Goal: Transaction & Acquisition: Book appointment/travel/reservation

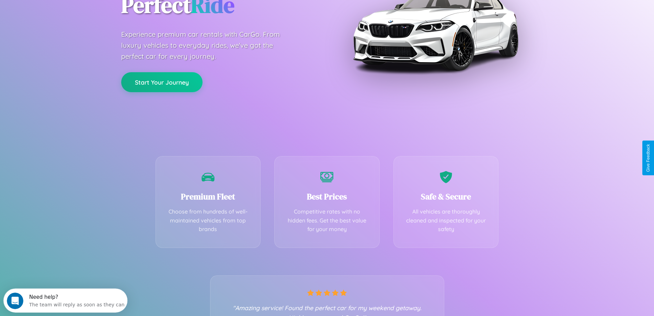
scroll to position [135, 0]
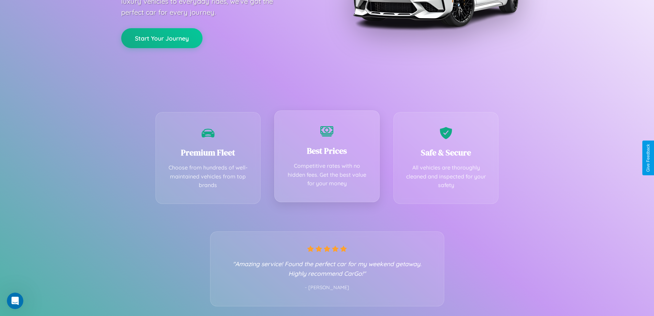
click at [327, 158] on div "Best Prices Competitive rates with no hidden fees. Get the best value for your …" at bounding box center [326, 156] width 105 height 92
click at [162, 37] on button "Start Your Journey" at bounding box center [161, 37] width 81 height 20
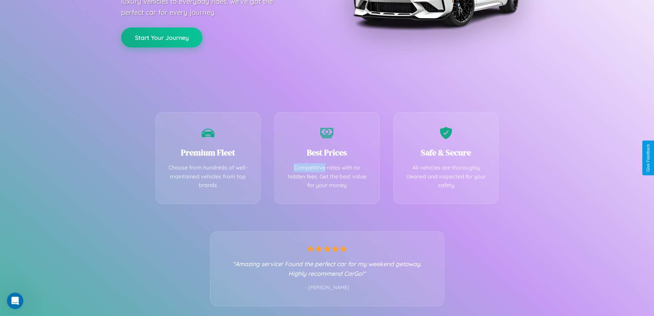
click at [162, 37] on button "Start Your Journey" at bounding box center [161, 37] width 81 height 20
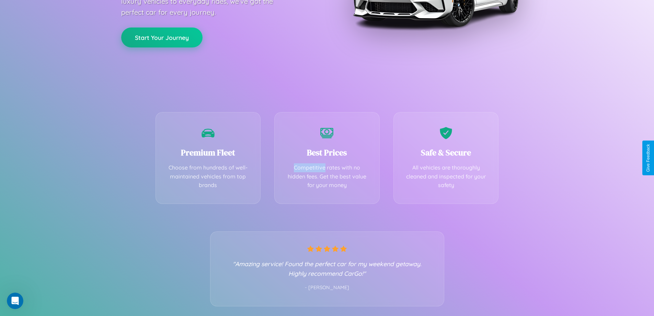
click at [162, 37] on button "Start Your Journey" at bounding box center [161, 37] width 81 height 20
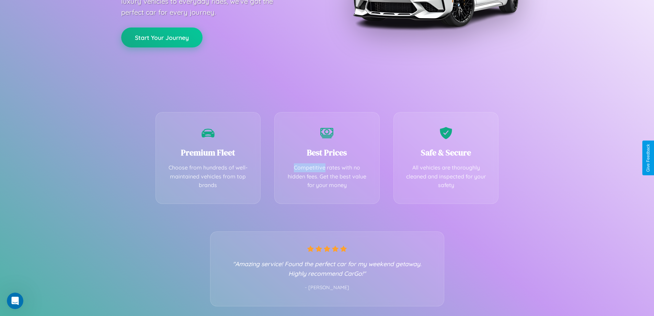
click at [162, 37] on button "Start Your Journey" at bounding box center [161, 37] width 81 height 20
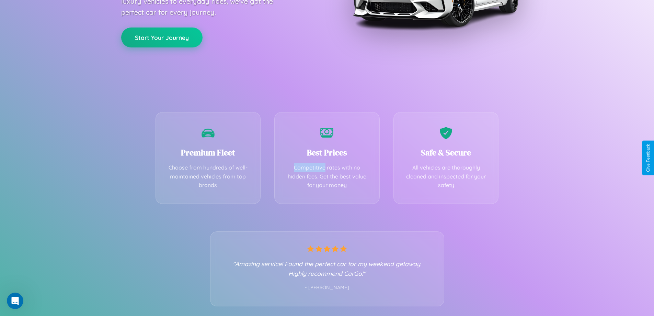
click at [162, 37] on button "Start Your Journey" at bounding box center [161, 37] width 81 height 20
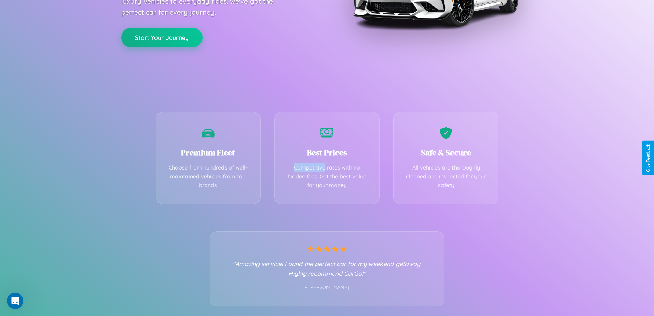
click at [162, 37] on button "Start Your Journey" at bounding box center [161, 37] width 81 height 20
